Goal: Information Seeking & Learning: Learn about a topic

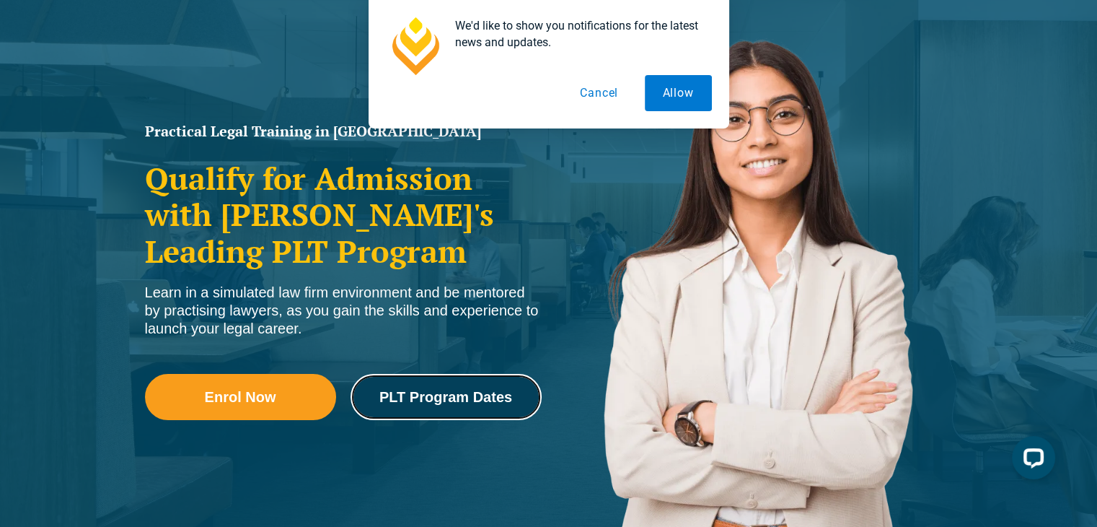
click at [410, 404] on span "PLT Program Dates" at bounding box center [446, 397] width 133 height 14
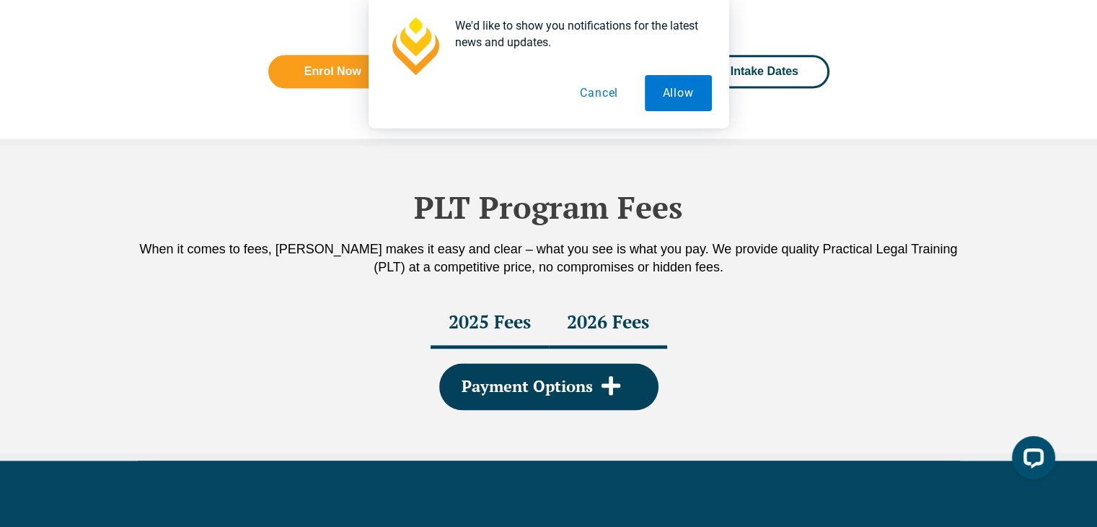
scroll to position [1997, 0]
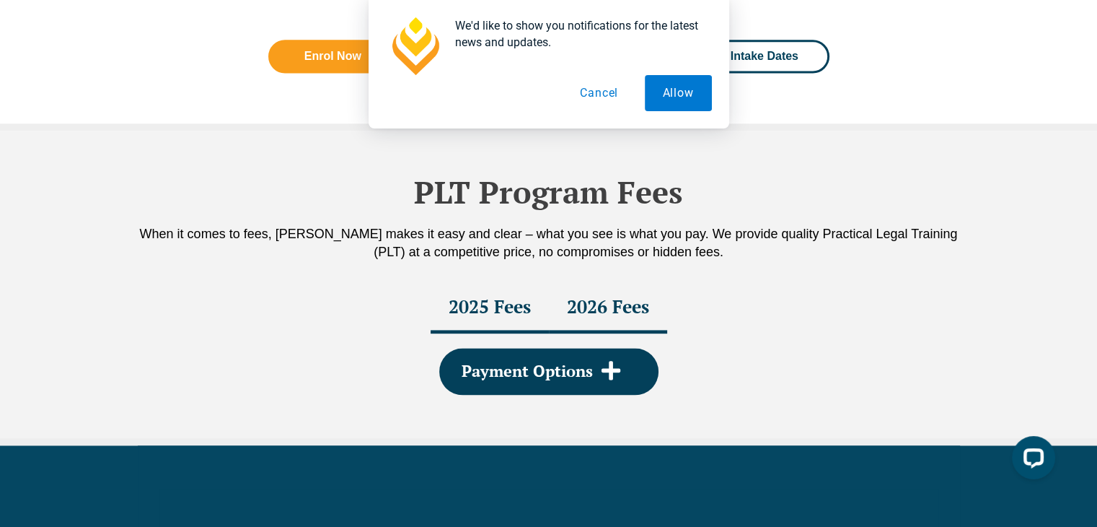
click at [475, 299] on div "2025 Fees" at bounding box center [490, 308] width 118 height 51
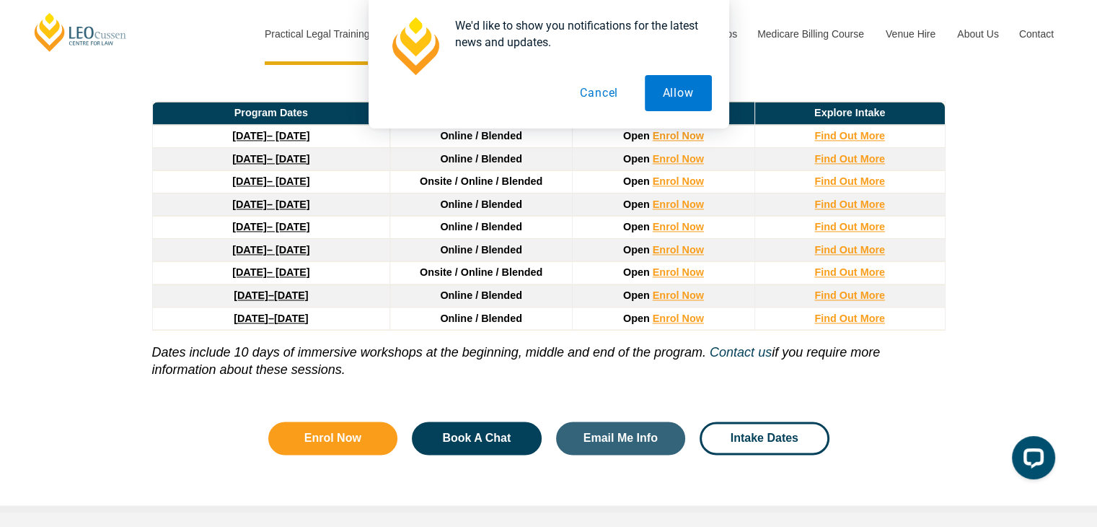
scroll to position [1952, 0]
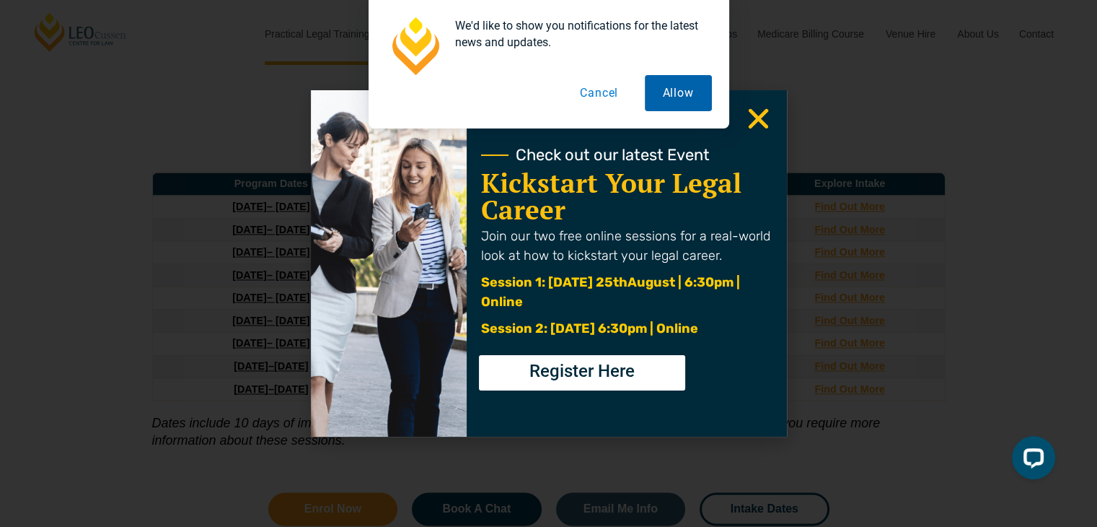
click at [677, 95] on button "Allow" at bounding box center [678, 93] width 67 height 36
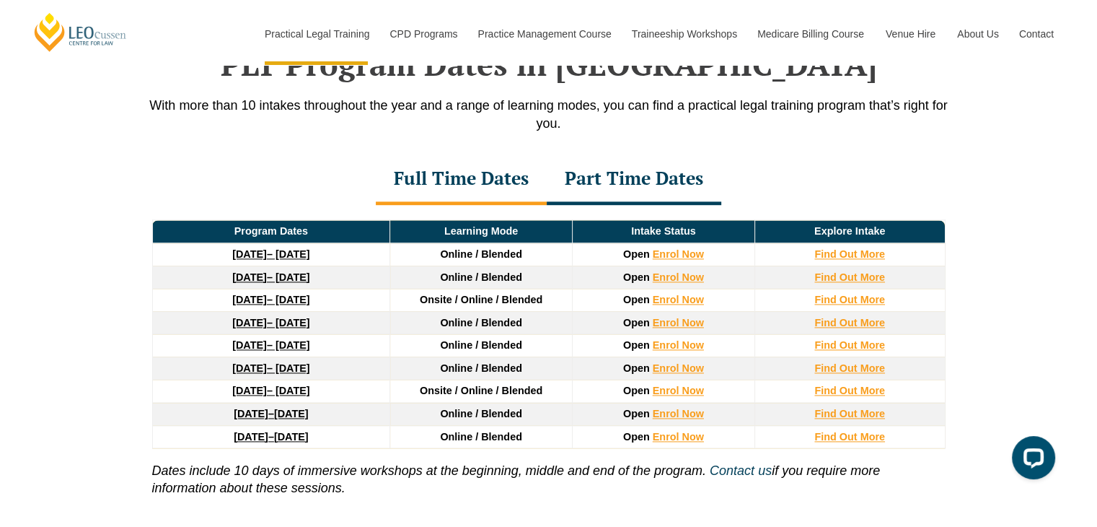
scroll to position [1870, 0]
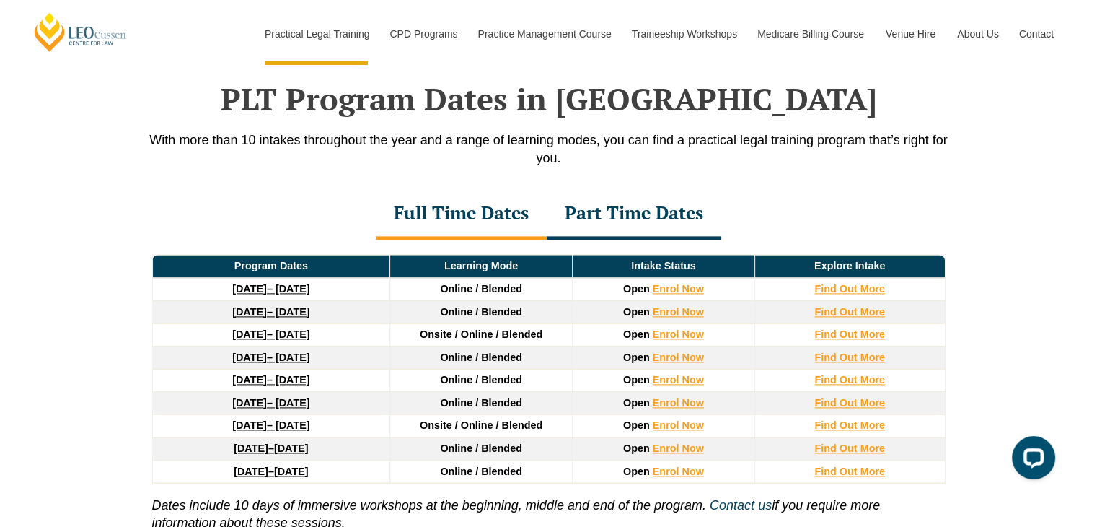
click at [630, 217] on div "Part Time Dates" at bounding box center [634, 214] width 175 height 51
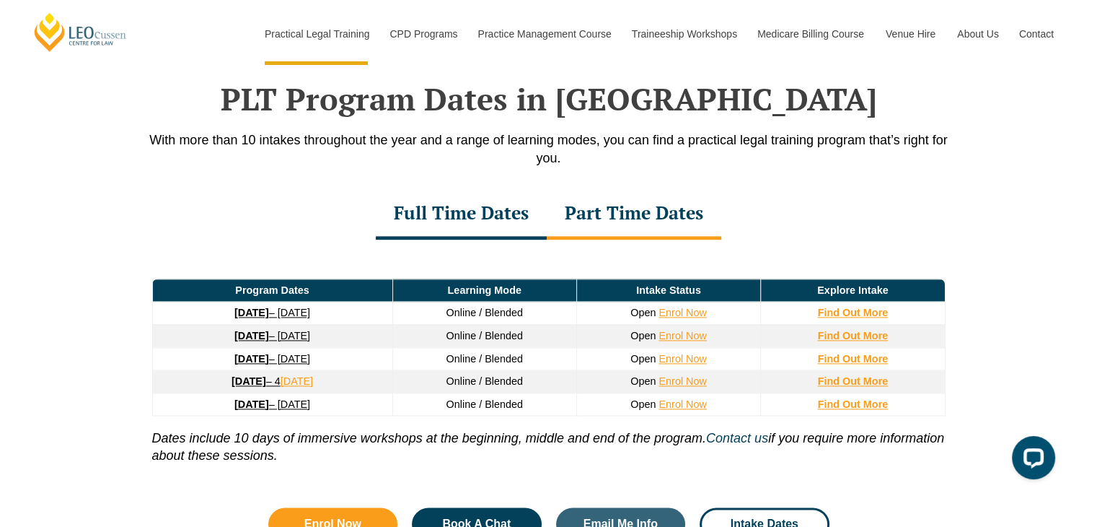
click at [629, 216] on div "Part Time Dates" at bounding box center [634, 214] width 175 height 51
click at [260, 315] on strong "8 September 2025" at bounding box center [251, 313] width 35 height 12
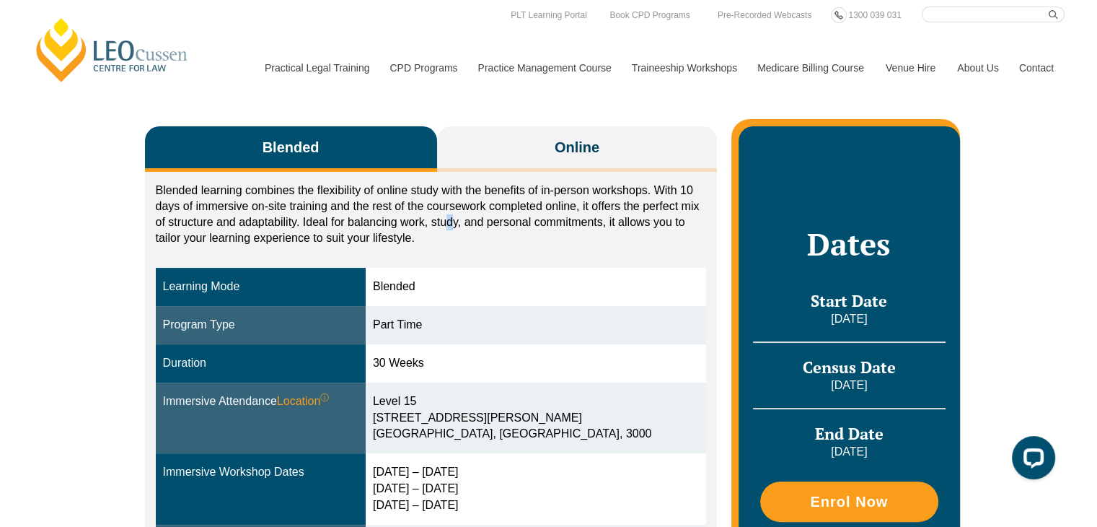
drag, startPoint x: 447, startPoint y: 211, endPoint x: 280, endPoint y: 214, distance: 167.4
click at [421, 213] on p "Blended learning combines the flexibility of online study with the benefits of …" at bounding box center [431, 214] width 551 height 63
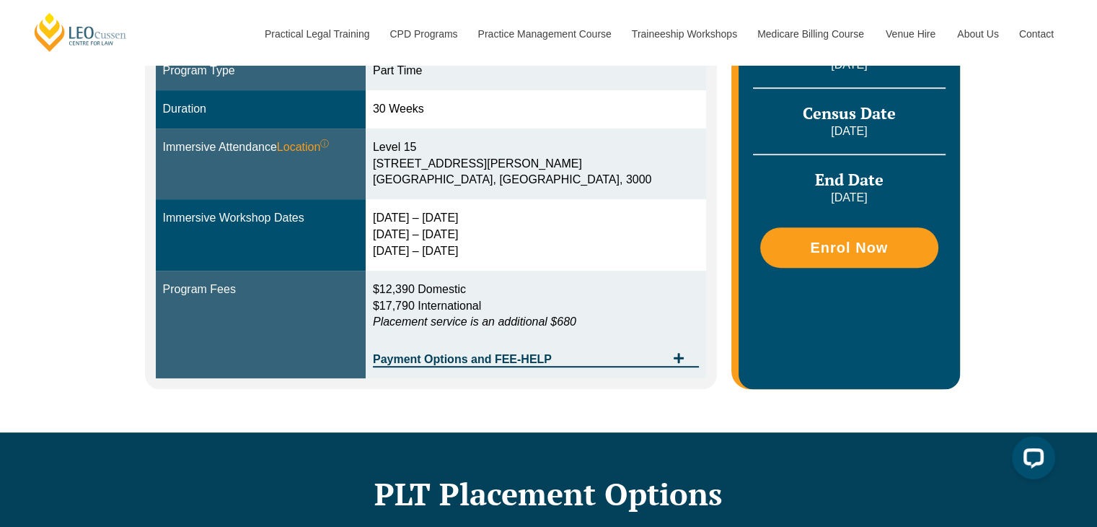
scroll to position [505, 0]
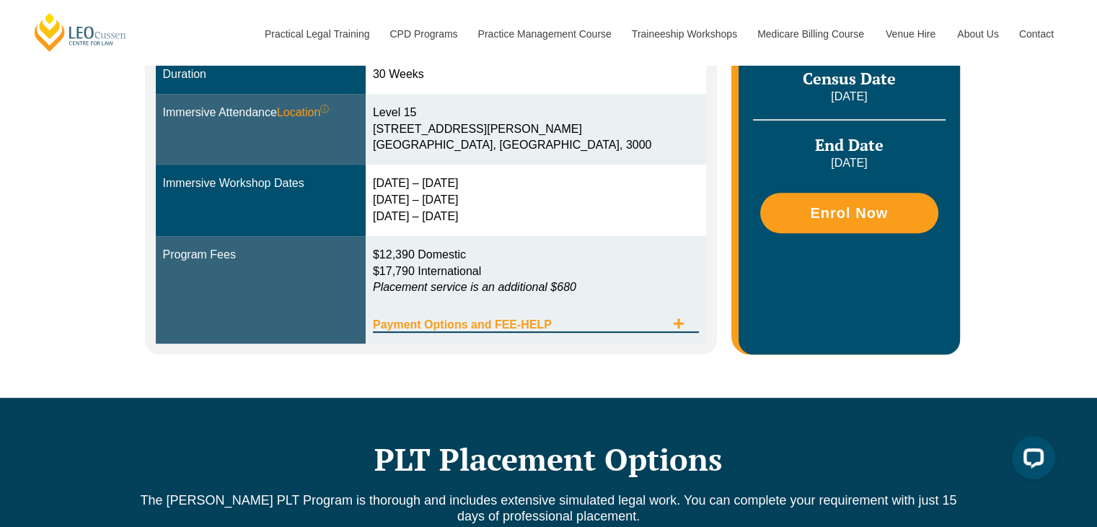
click at [678, 318] on icon "Tabs. Open items with Enter or Space, close with Escape and navigate using the …" at bounding box center [679, 323] width 10 height 10
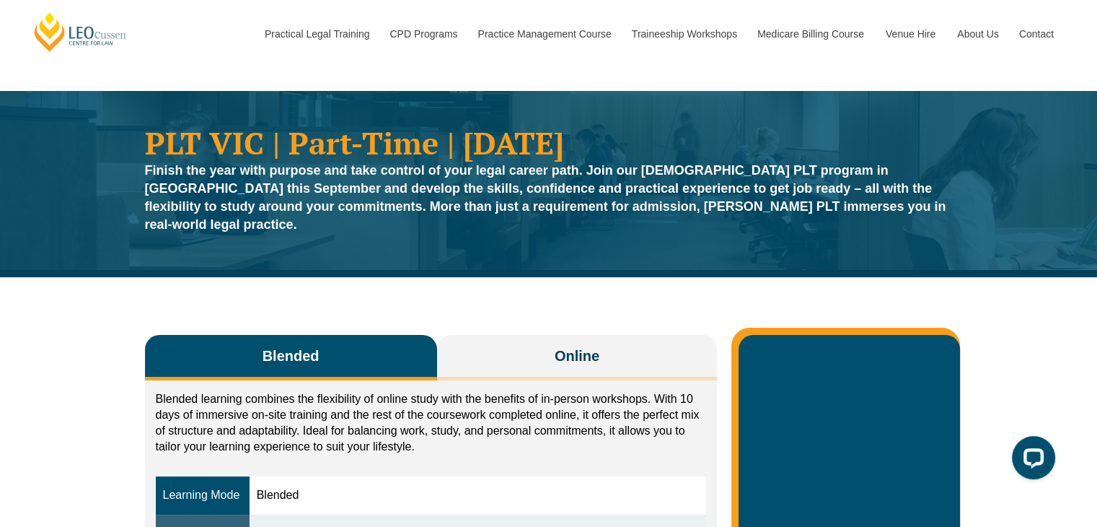
scroll to position [0, 0]
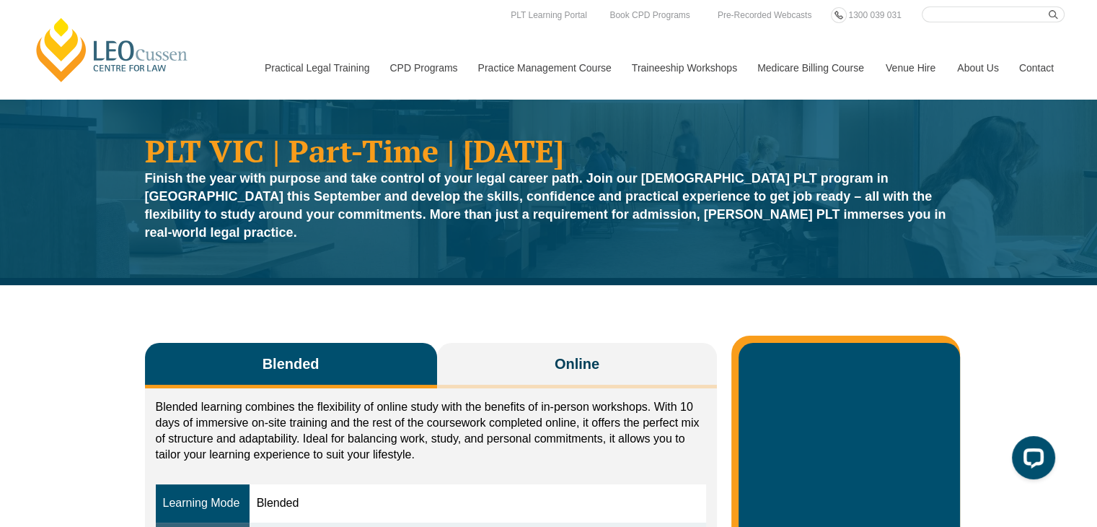
drag, startPoint x: 570, startPoint y: 246, endPoint x: 630, endPoint y: 255, distance: 60.5
click at [613, 254] on div "PLT VIC | Part-Time | September 2025 Finish the year with purpose and take cont…" at bounding box center [548, 192] width 1097 height 186
drag, startPoint x: 685, startPoint y: 240, endPoint x: 811, endPoint y: 248, distance: 126.5
click at [724, 246] on div "PLT VIC | Part-Time | September 2025 Finish the year with purpose and take cont…" at bounding box center [548, 192] width 1097 height 186
drag, startPoint x: 823, startPoint y: 238, endPoint x: 797, endPoint y: 246, distance: 27.2
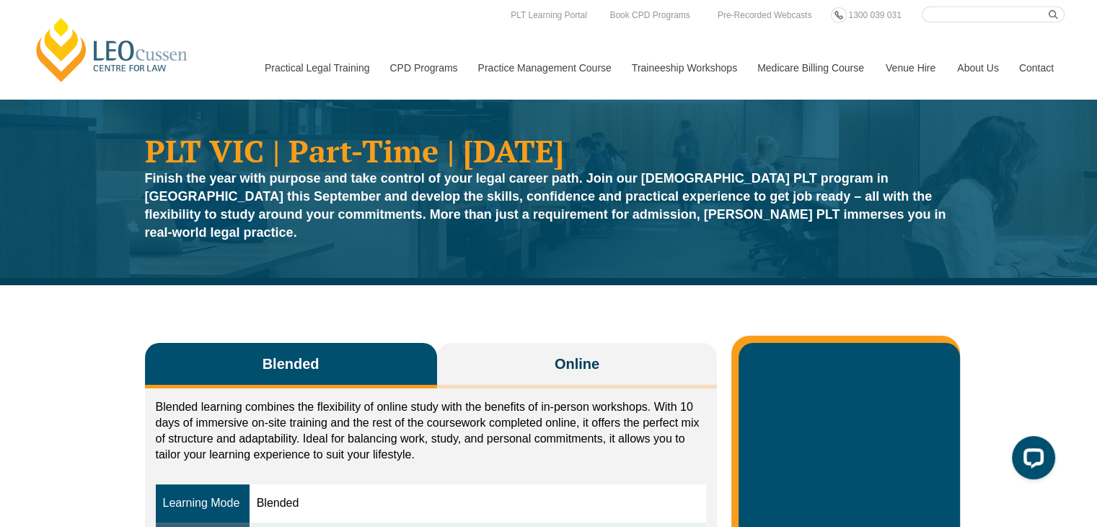
click at [799, 244] on div "PLT VIC | Part-Time | September 2025 Finish the year with purpose and take cont…" at bounding box center [548, 192] width 1097 height 186
drag, startPoint x: 911, startPoint y: 216, endPoint x: 915, endPoint y: 228, distance: 12.1
click at [913, 217] on p "Finish the year with purpose and take control of your legal career path. Join o…" at bounding box center [549, 206] width 808 height 72
